Goal: Task Accomplishment & Management: Manage account settings

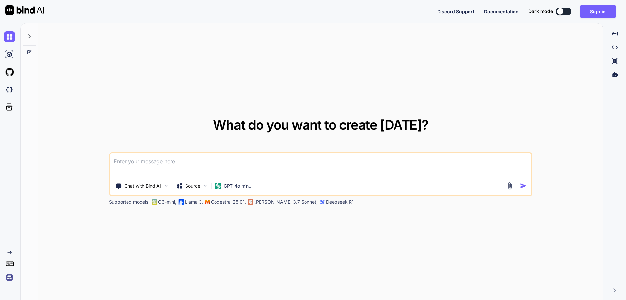
click at [11, 281] on img at bounding box center [9, 277] width 11 height 11
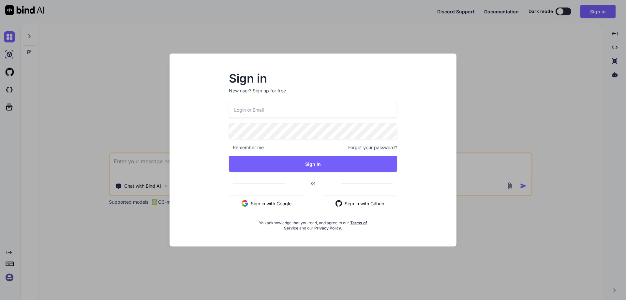
click at [252, 110] on input "email" at bounding box center [313, 110] width 168 height 16
paste input "team@rainforestx.com"
type input "team@rainforestx.com"
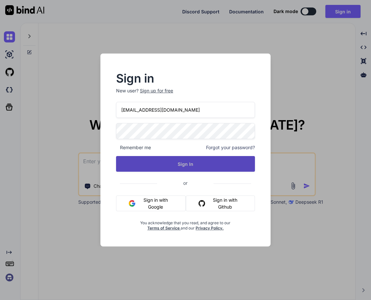
click at [186, 169] on button "Sign In" at bounding box center [185, 164] width 139 height 16
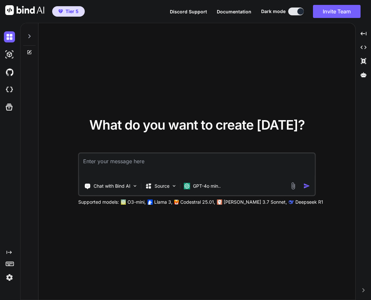
click at [32, 36] on div at bounding box center [29, 34] width 12 height 23
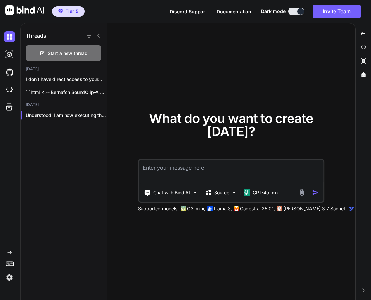
click at [170, 79] on div "What do you want to create today? Chat with Bind AI Source GPT-4o min.. Support…" at bounding box center [231, 161] width 249 height 277
click at [99, 35] on icon at bounding box center [98, 35] width 5 height 5
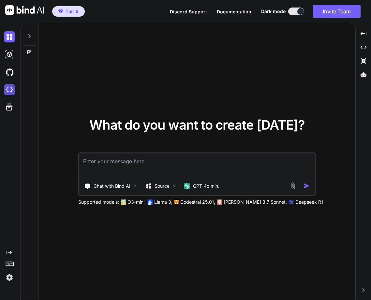
click at [11, 89] on img at bounding box center [9, 89] width 11 height 11
click at [10, 276] on img at bounding box center [9, 277] width 11 height 11
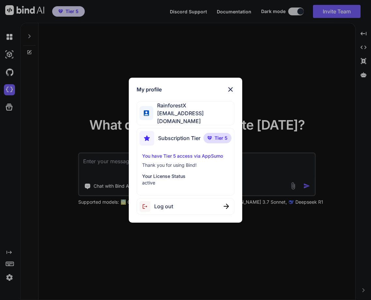
click at [66, 245] on div "My profile RainforestX team@rainforestx.com Subscription Tier Tier 5 You have T…" at bounding box center [185, 150] width 371 height 300
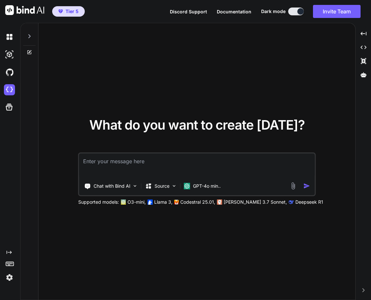
click at [126, 164] on textarea at bounding box center [197, 165] width 236 height 24
click at [114, 139] on div "What do you want to create today?" at bounding box center [197, 129] width 216 height 23
click at [8, 279] on img at bounding box center [9, 277] width 11 height 11
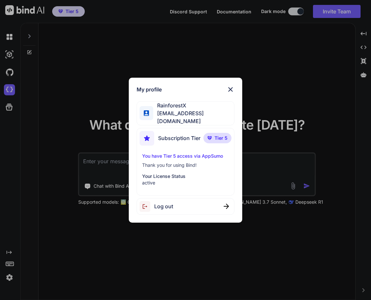
click at [174, 201] on div "Log out" at bounding box center [186, 206] width 98 height 17
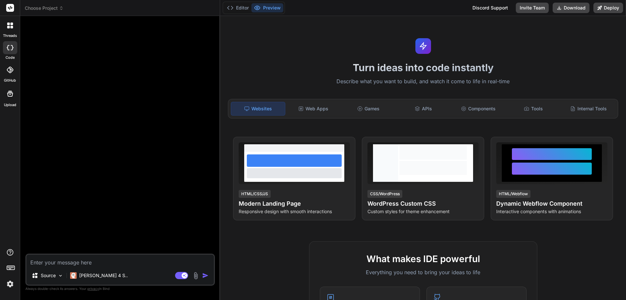
type textarea "x"
